Goal: Download file/media

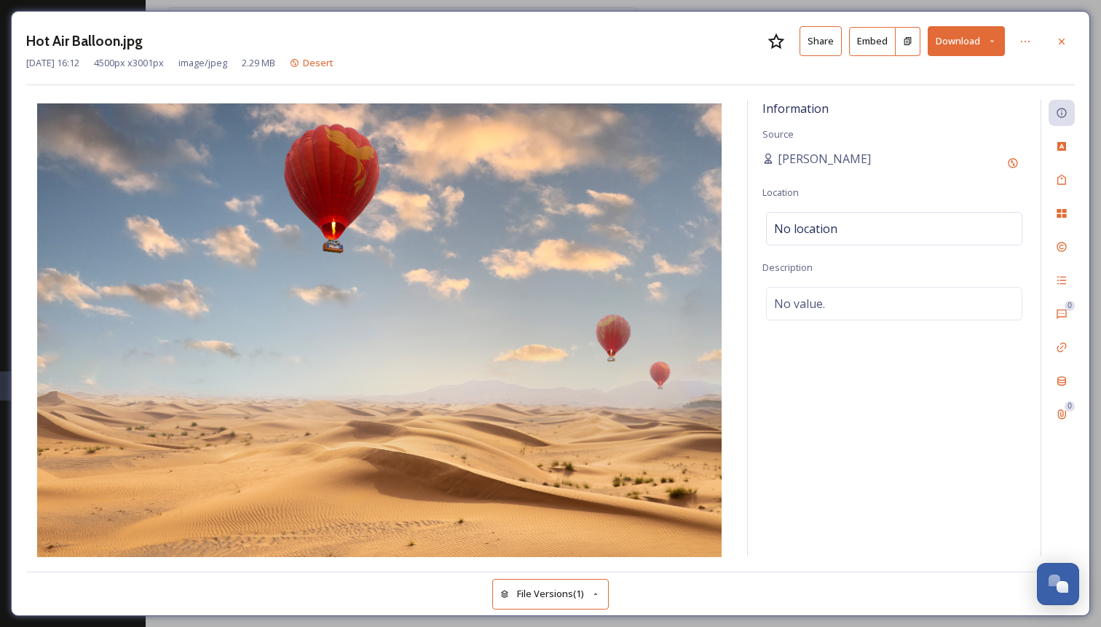
click at [958, 47] on button "Download" at bounding box center [966, 41] width 77 height 30
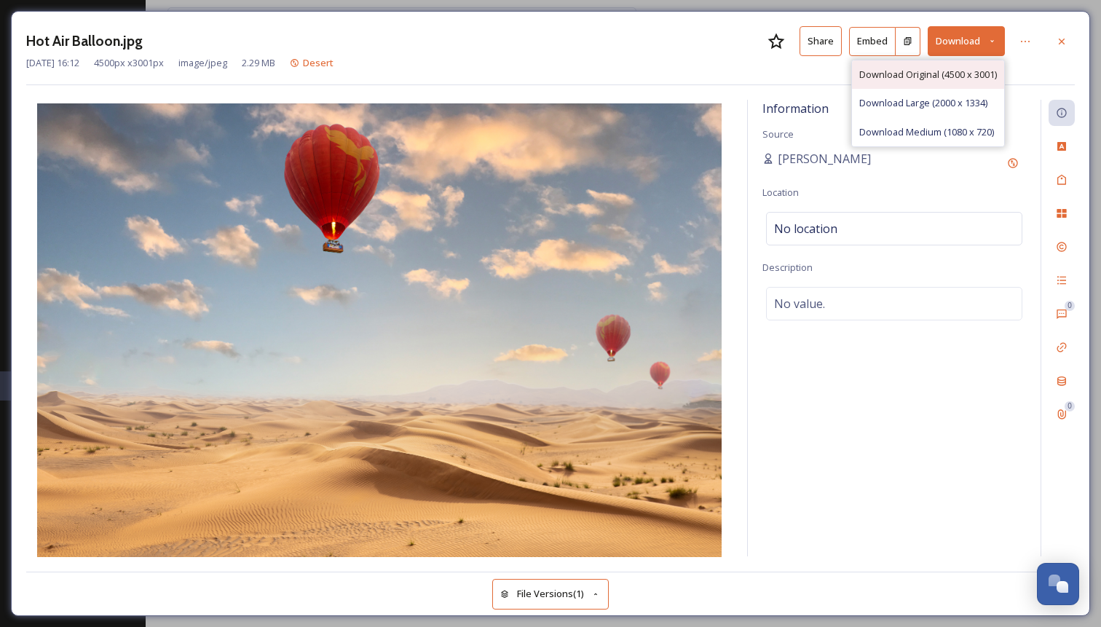
click at [907, 79] on span "Download Original (4500 x 3001)" at bounding box center [928, 75] width 138 height 14
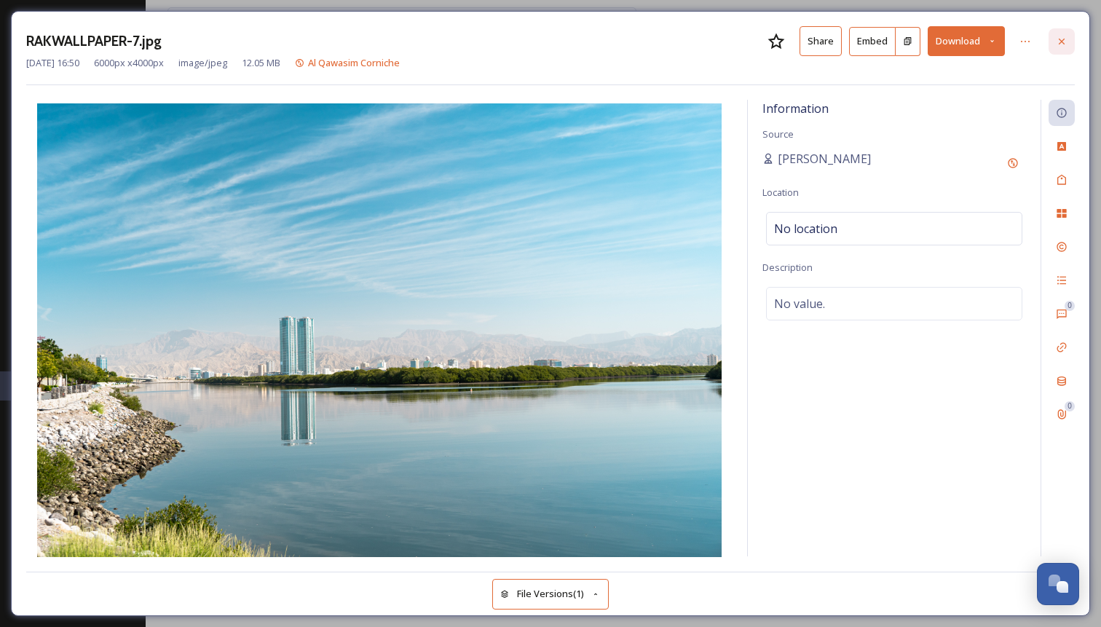
click at [1062, 44] on icon at bounding box center [1062, 42] width 12 height 12
